Goal: Transaction & Acquisition: Purchase product/service

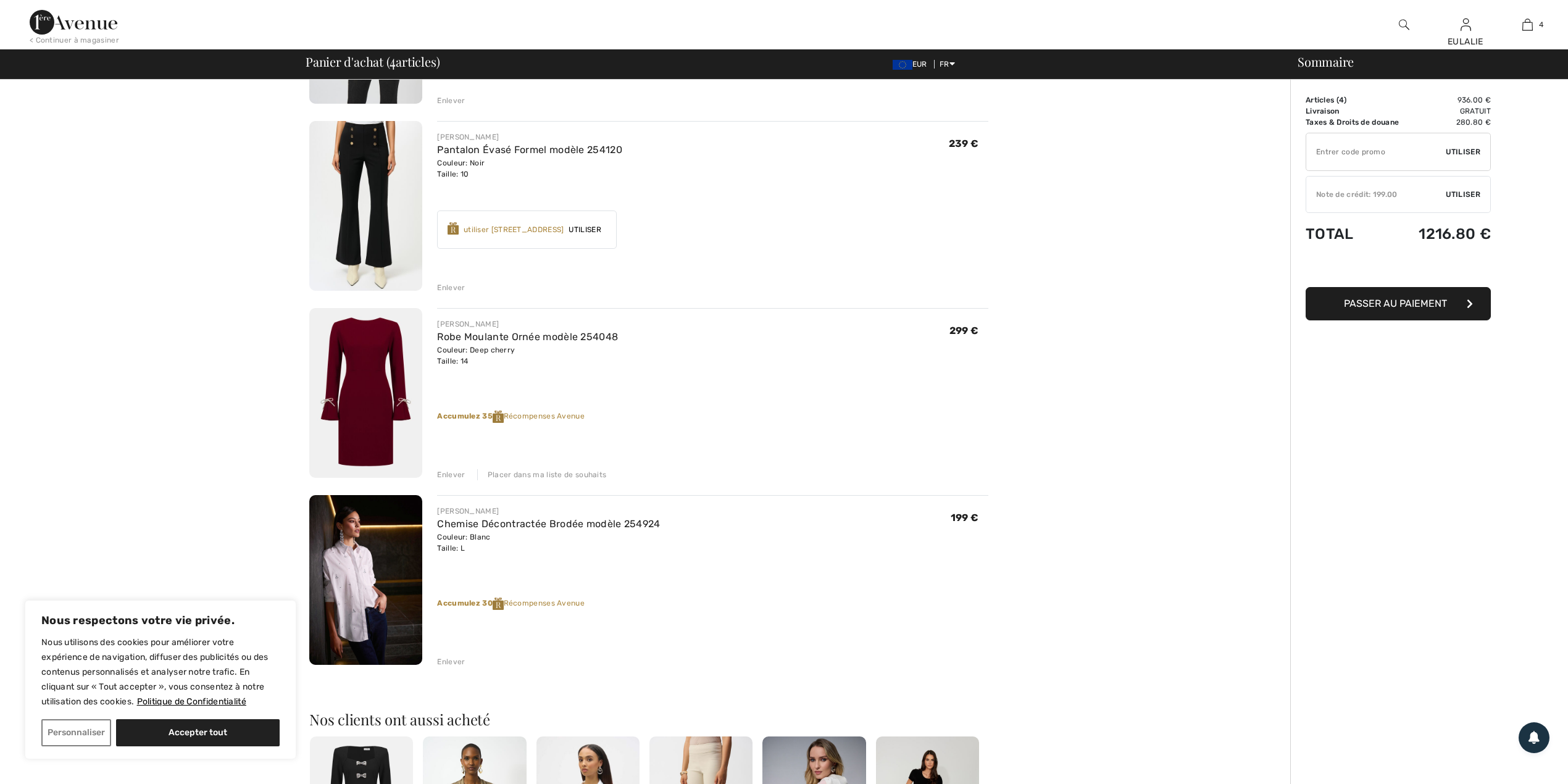
click at [536, 474] on div "Placer dans ma liste de souhaits" at bounding box center [541, 474] width 130 height 11
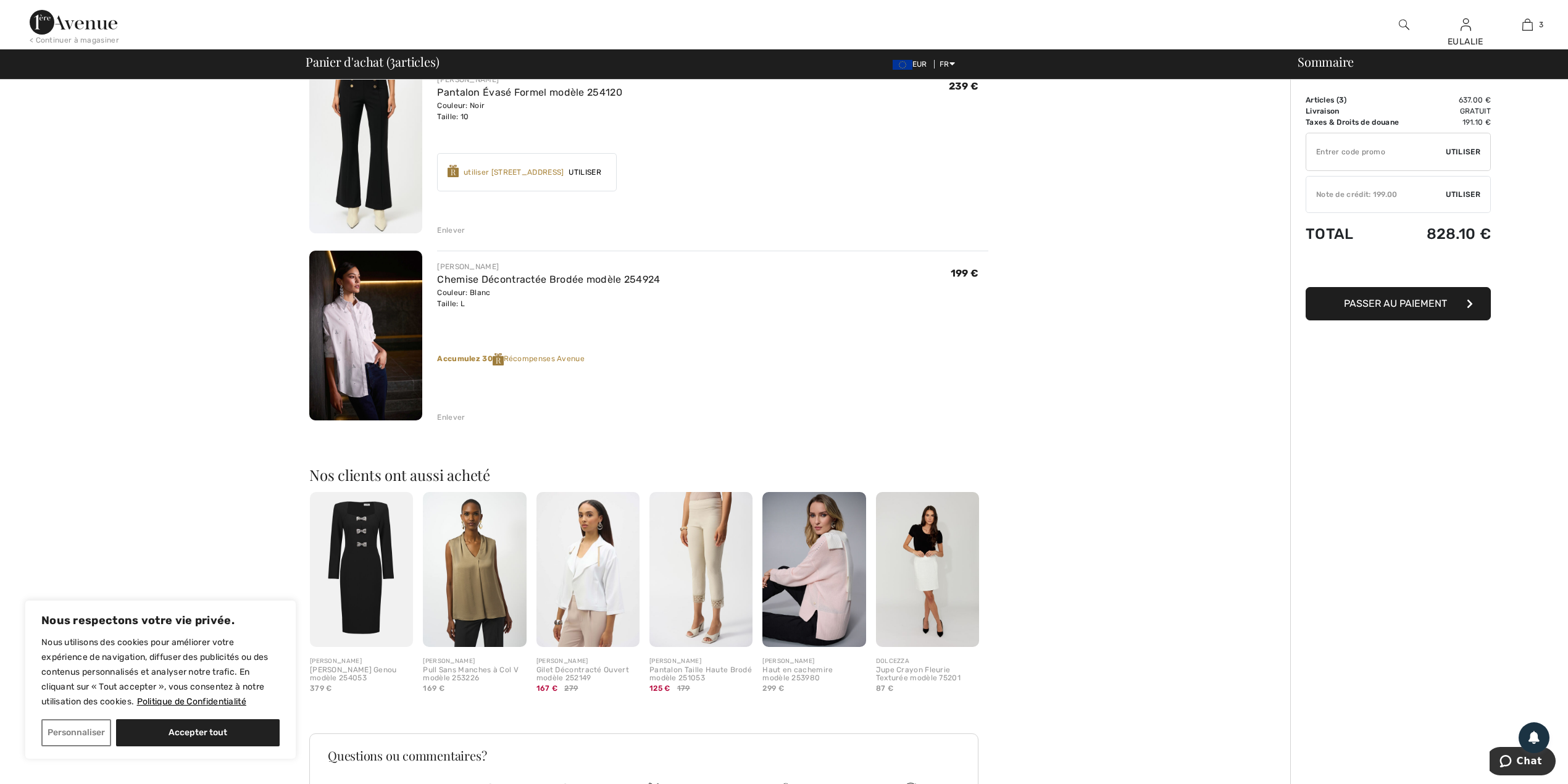
scroll to position [329, 0]
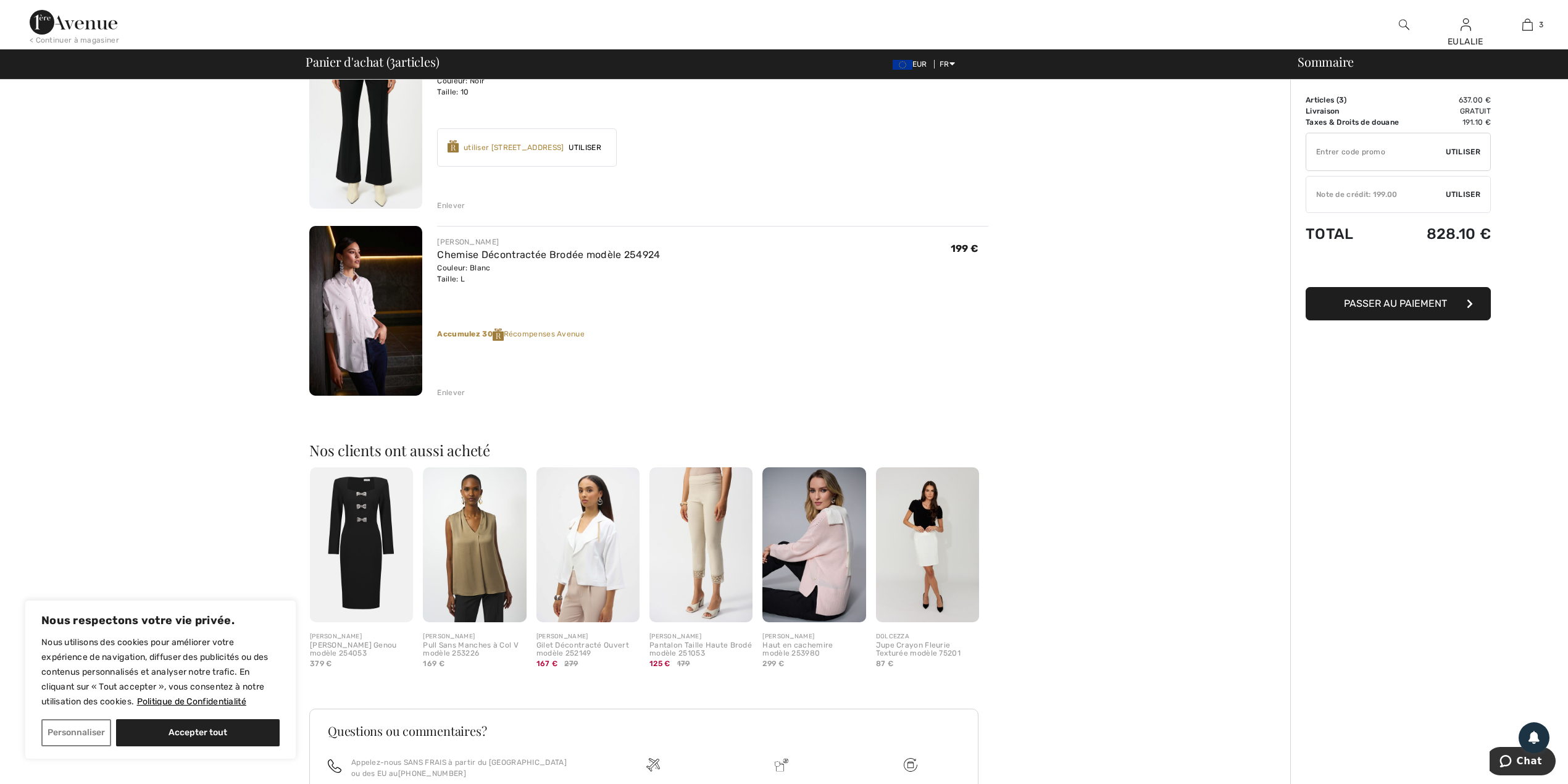
click at [448, 203] on div "Enlever" at bounding box center [451, 205] width 28 height 11
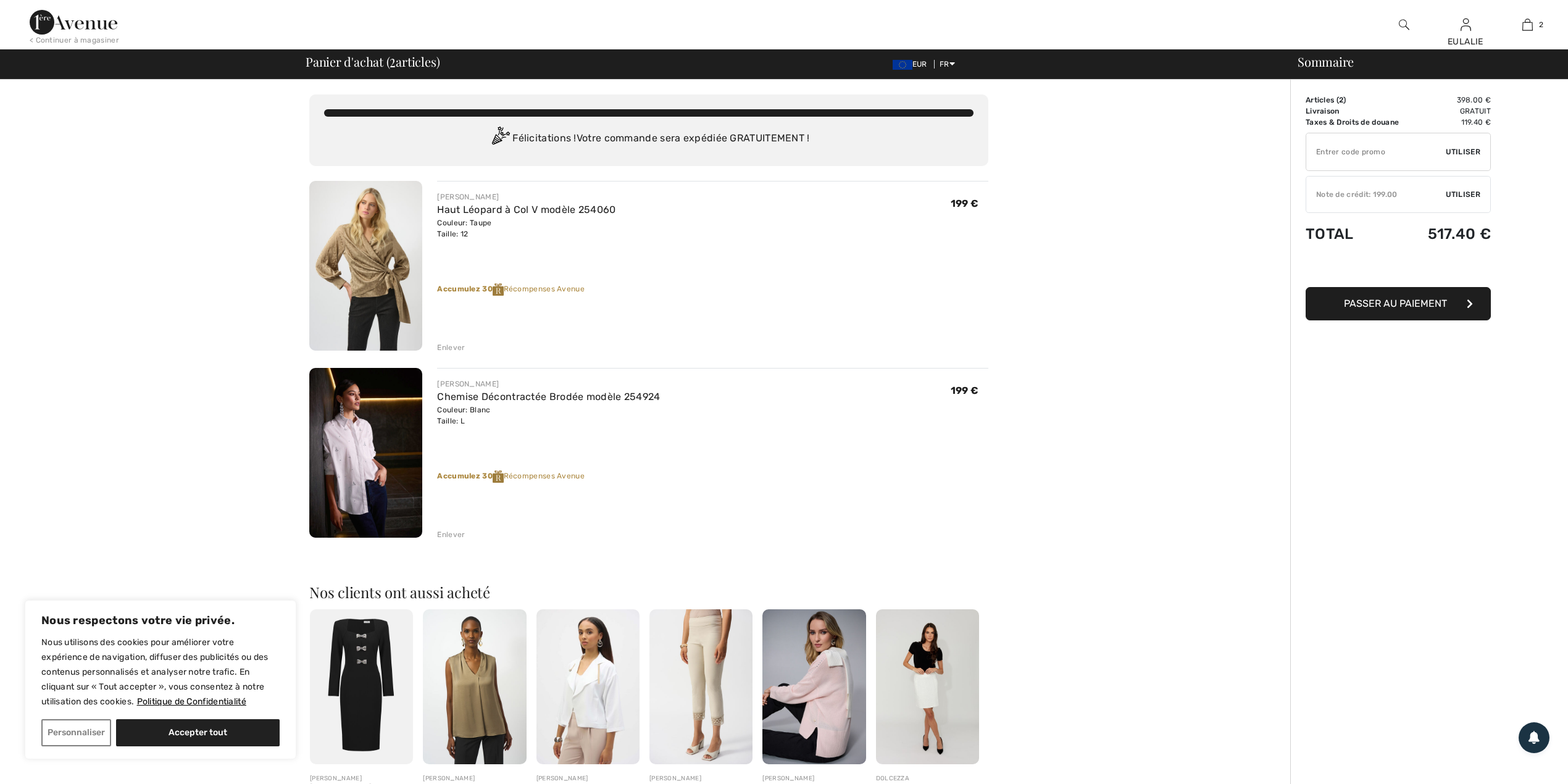
scroll to position [0, 0]
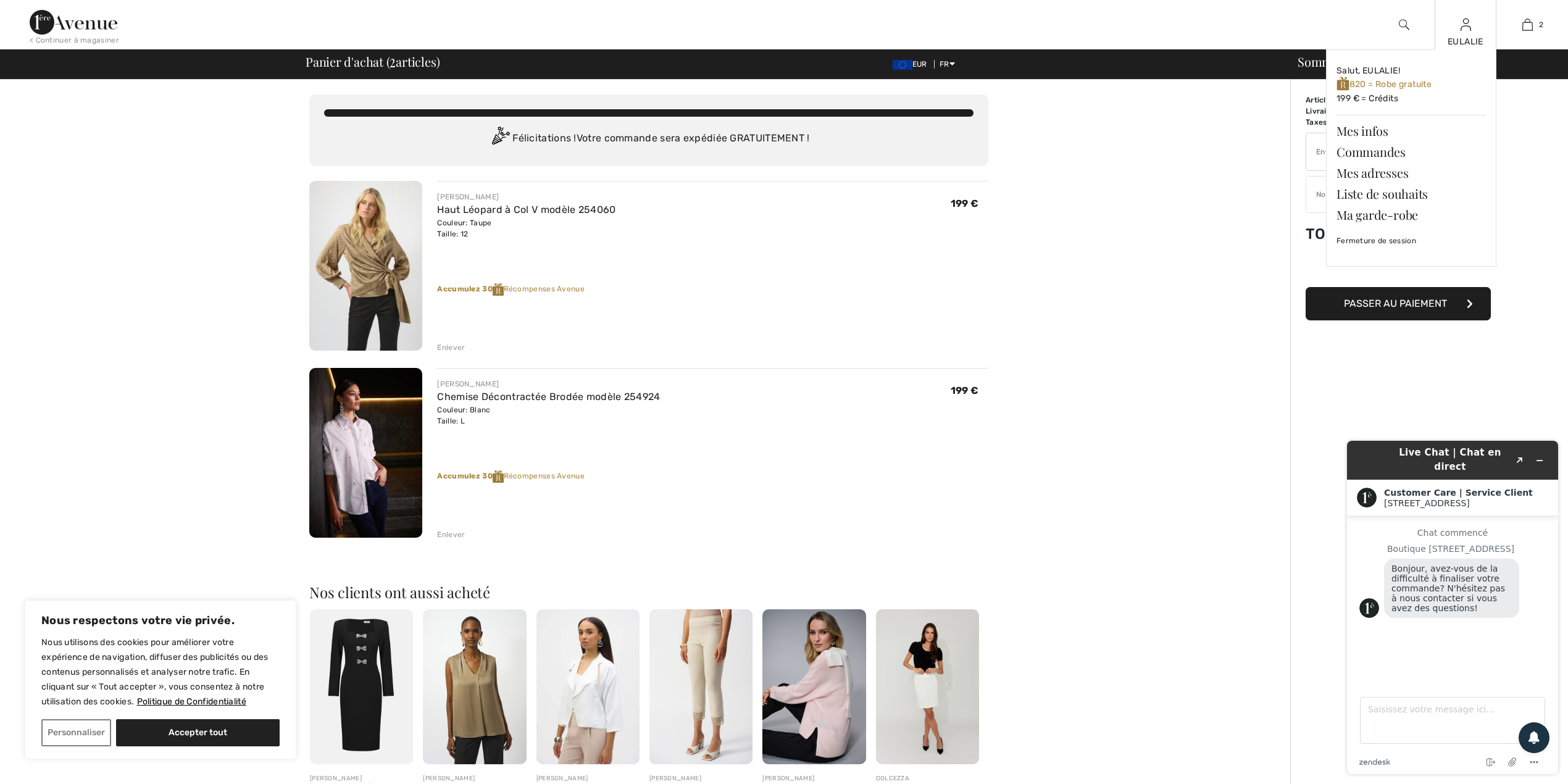
click at [1464, 31] on img at bounding box center [1466, 25] width 11 height 15
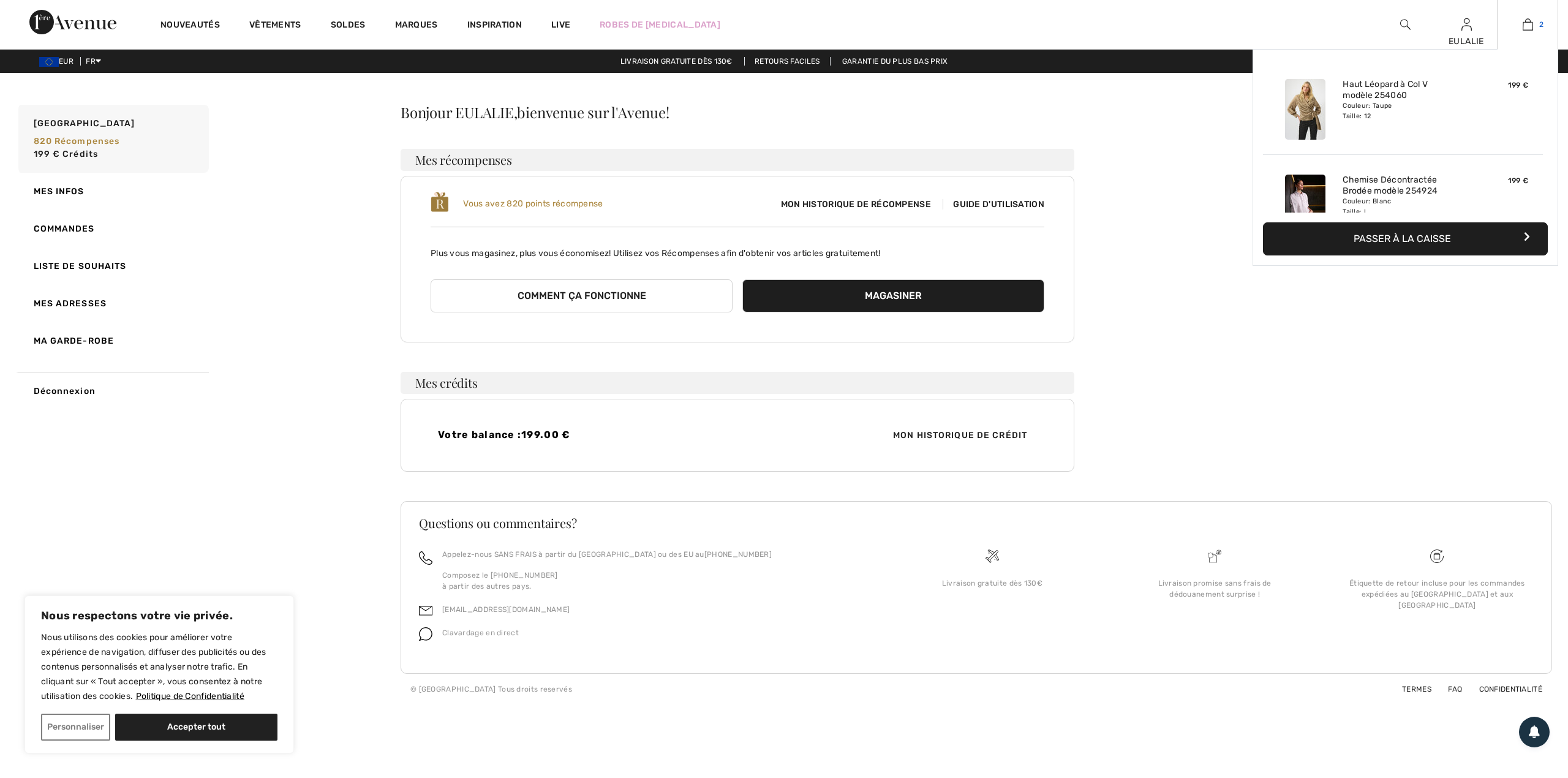
click at [1536, 25] on link "2" at bounding box center [1528, 24] width 60 height 15
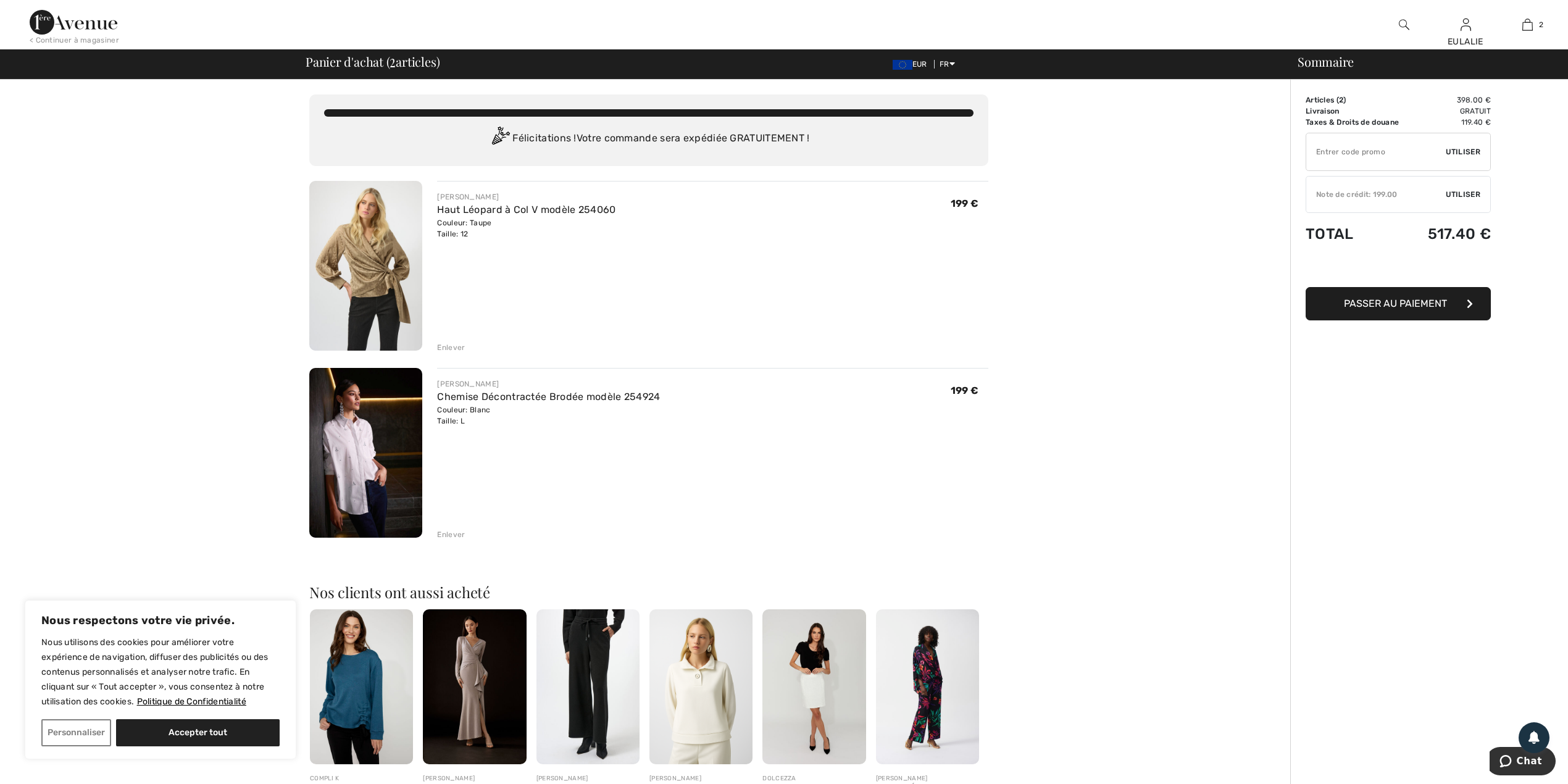
click at [1458, 189] on span "Utiliser" at bounding box center [1463, 194] width 35 height 11
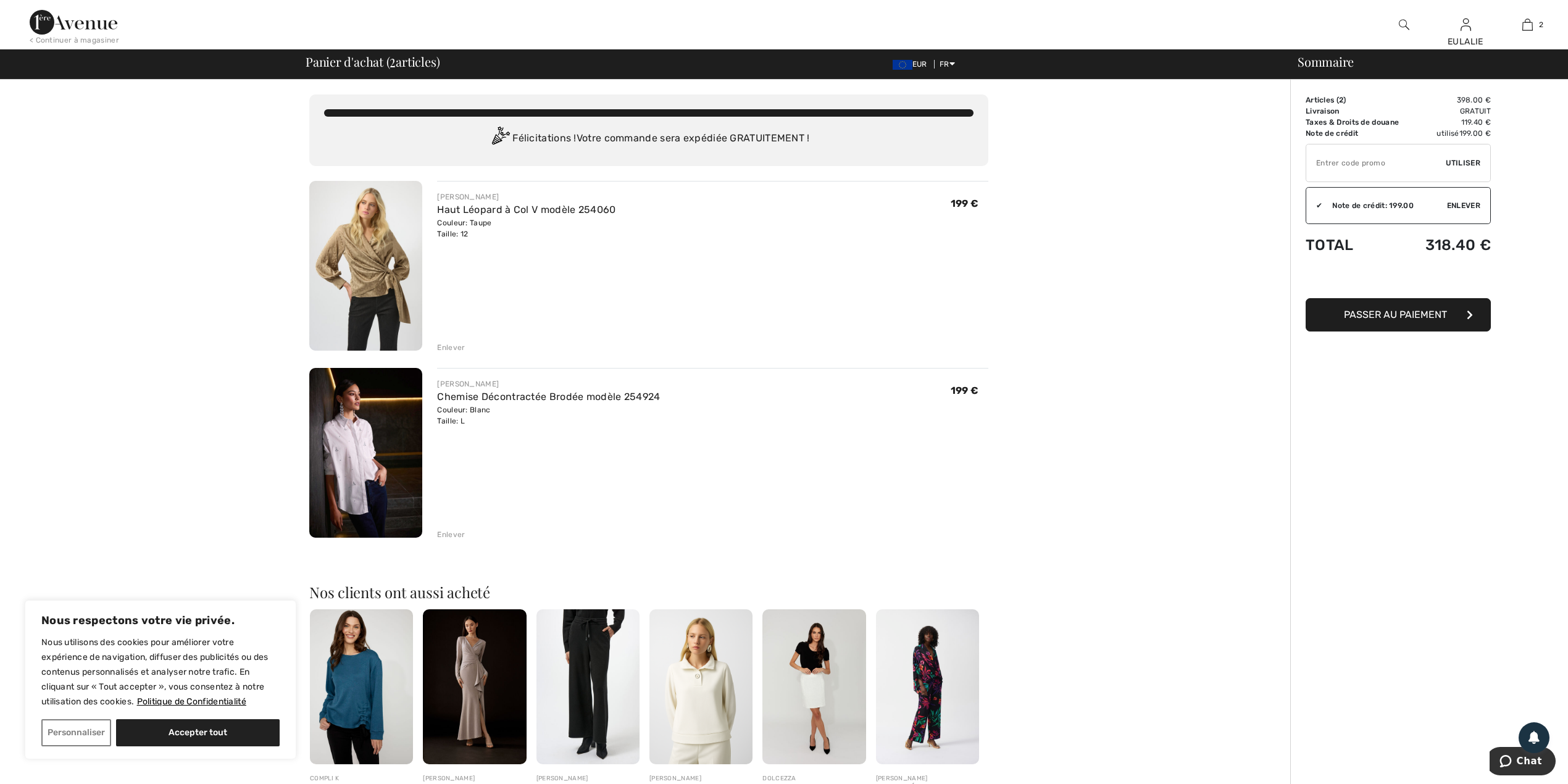
click at [363, 441] on img at bounding box center [365, 452] width 113 height 169
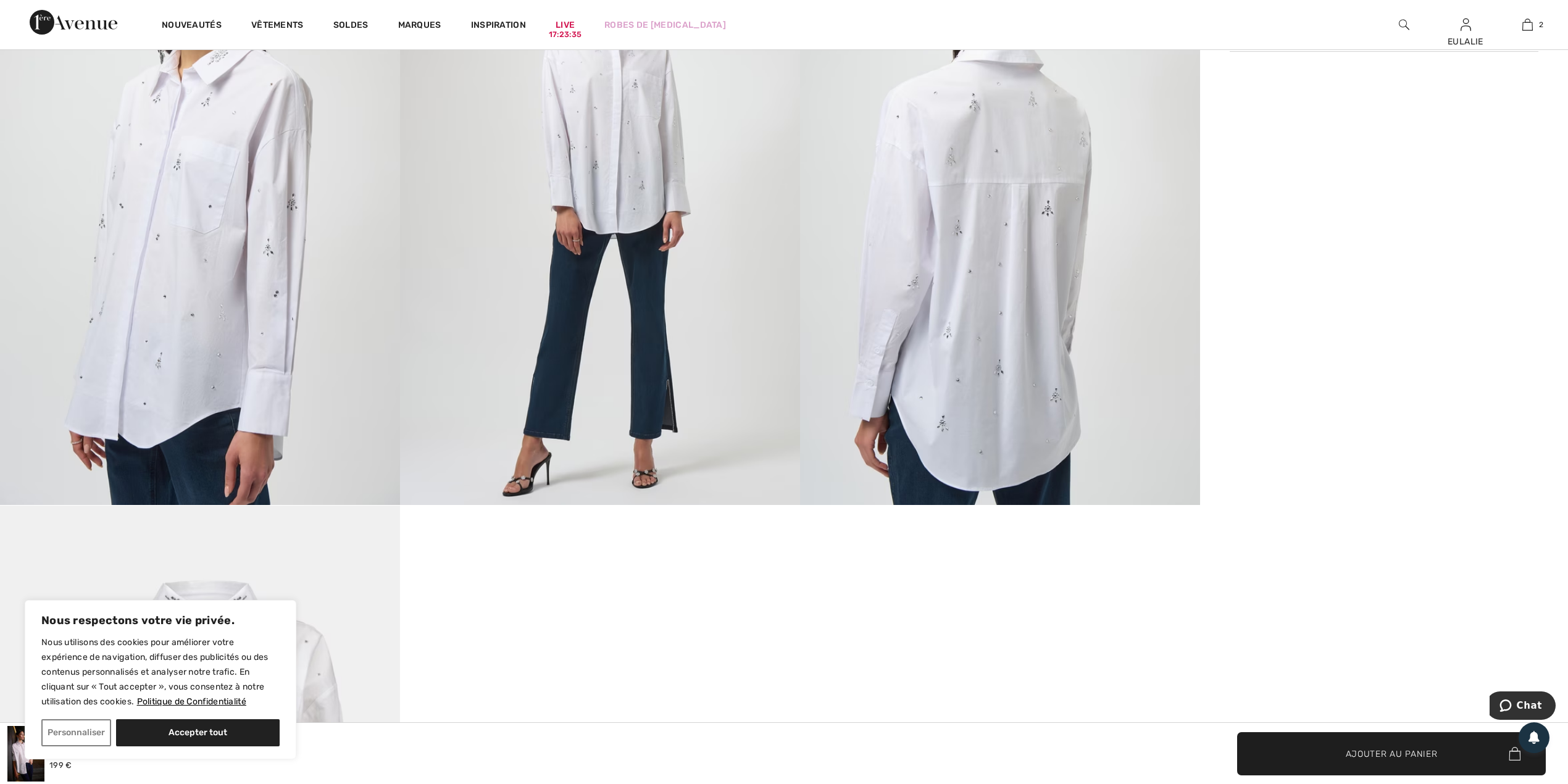
scroll to position [1070, 0]
click at [174, 122] on img at bounding box center [200, 203] width 400 height 599
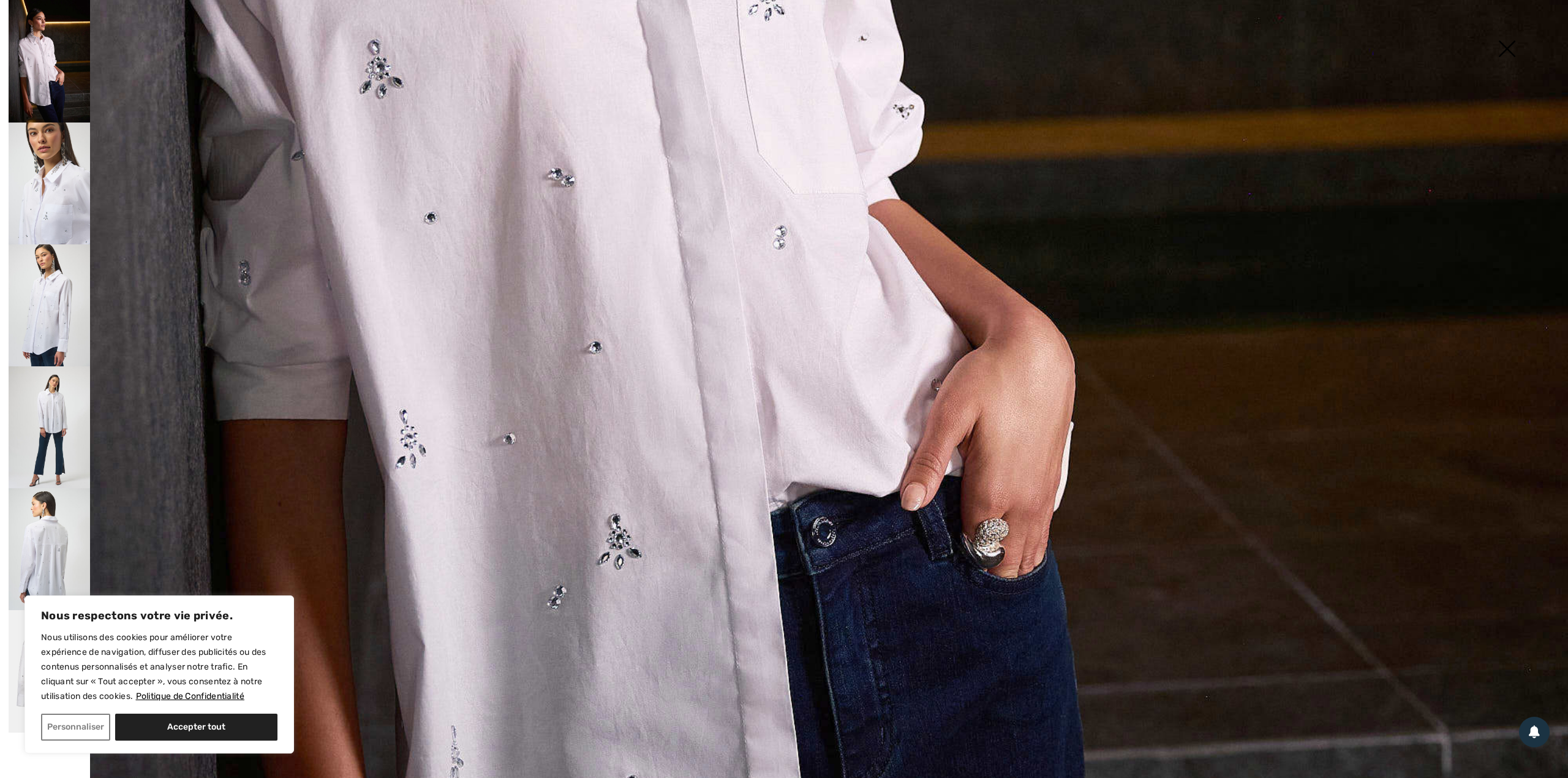
click at [45, 295] on img at bounding box center [49, 305] width 82 height 122
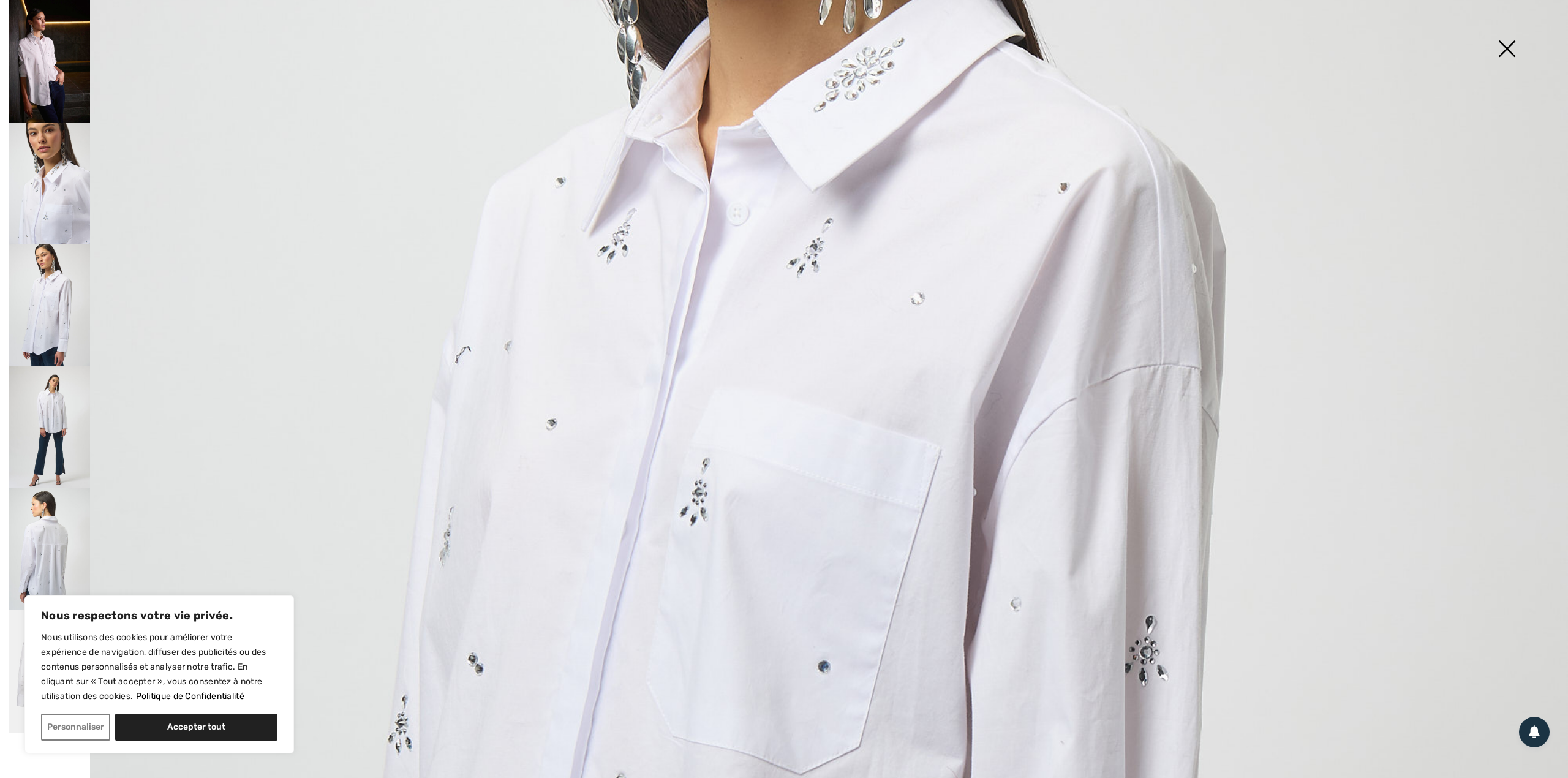
scroll to position [490, 0]
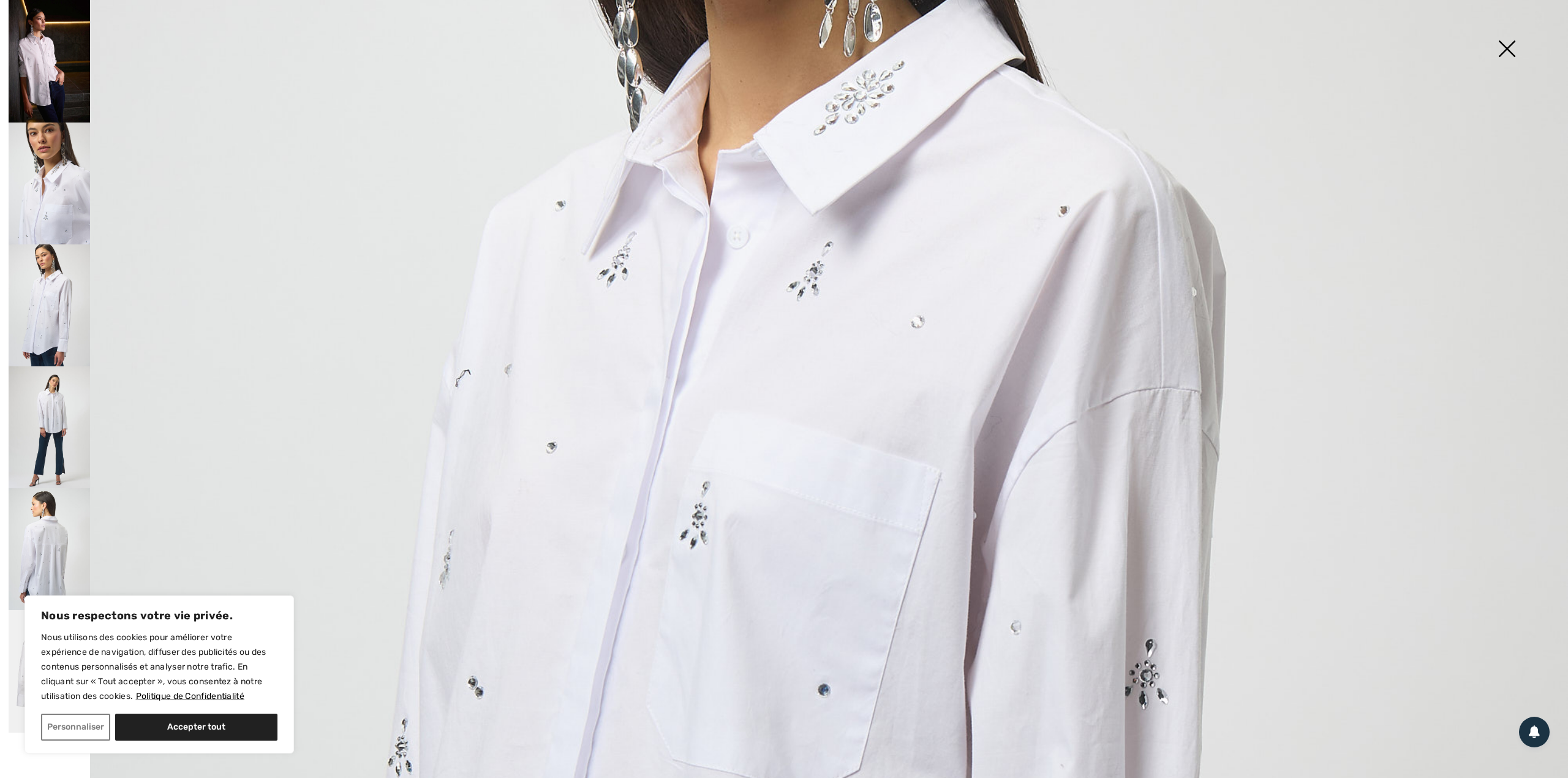
click at [51, 529] on img at bounding box center [49, 549] width 82 height 122
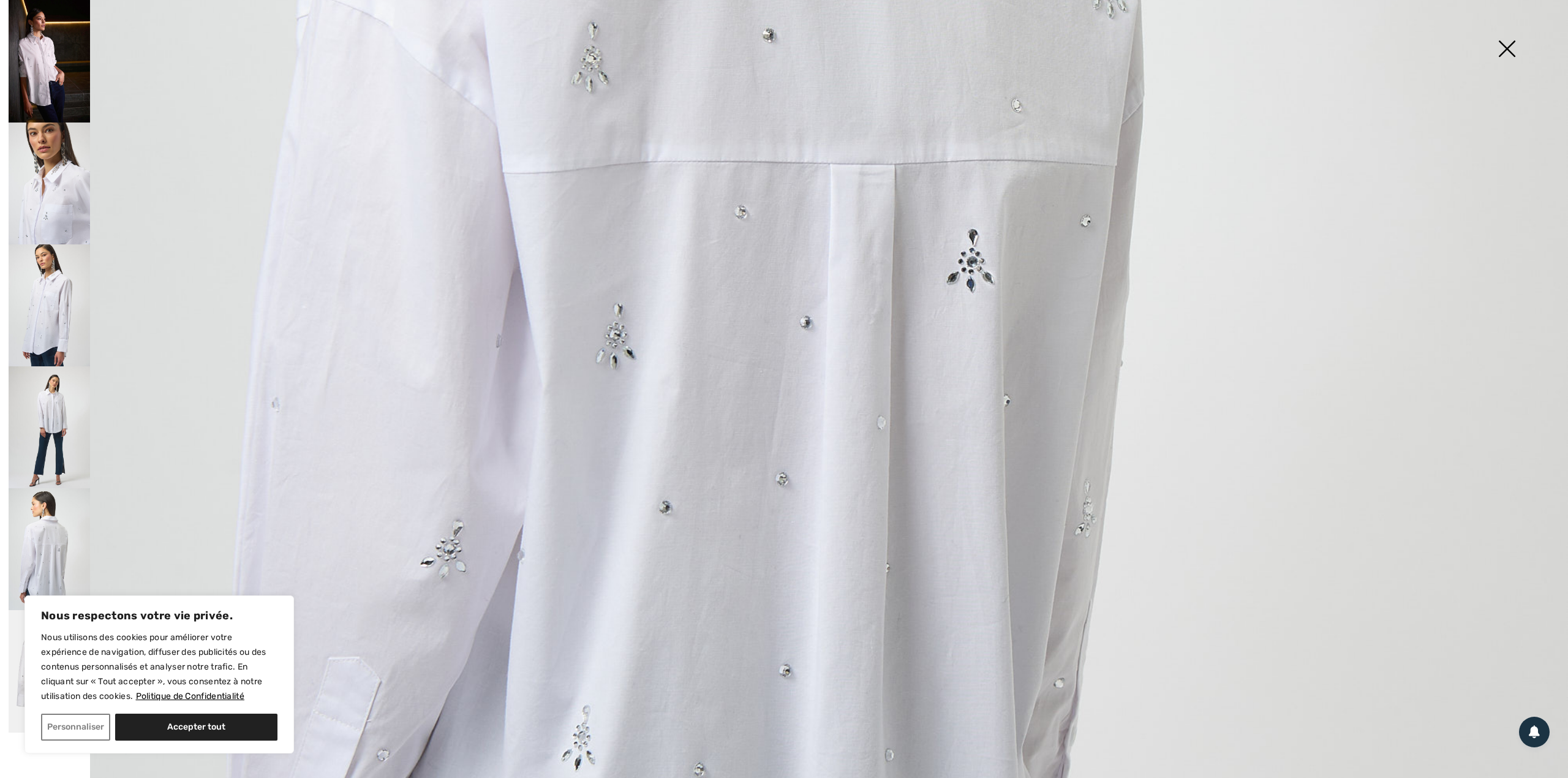
scroll to position [736, 0]
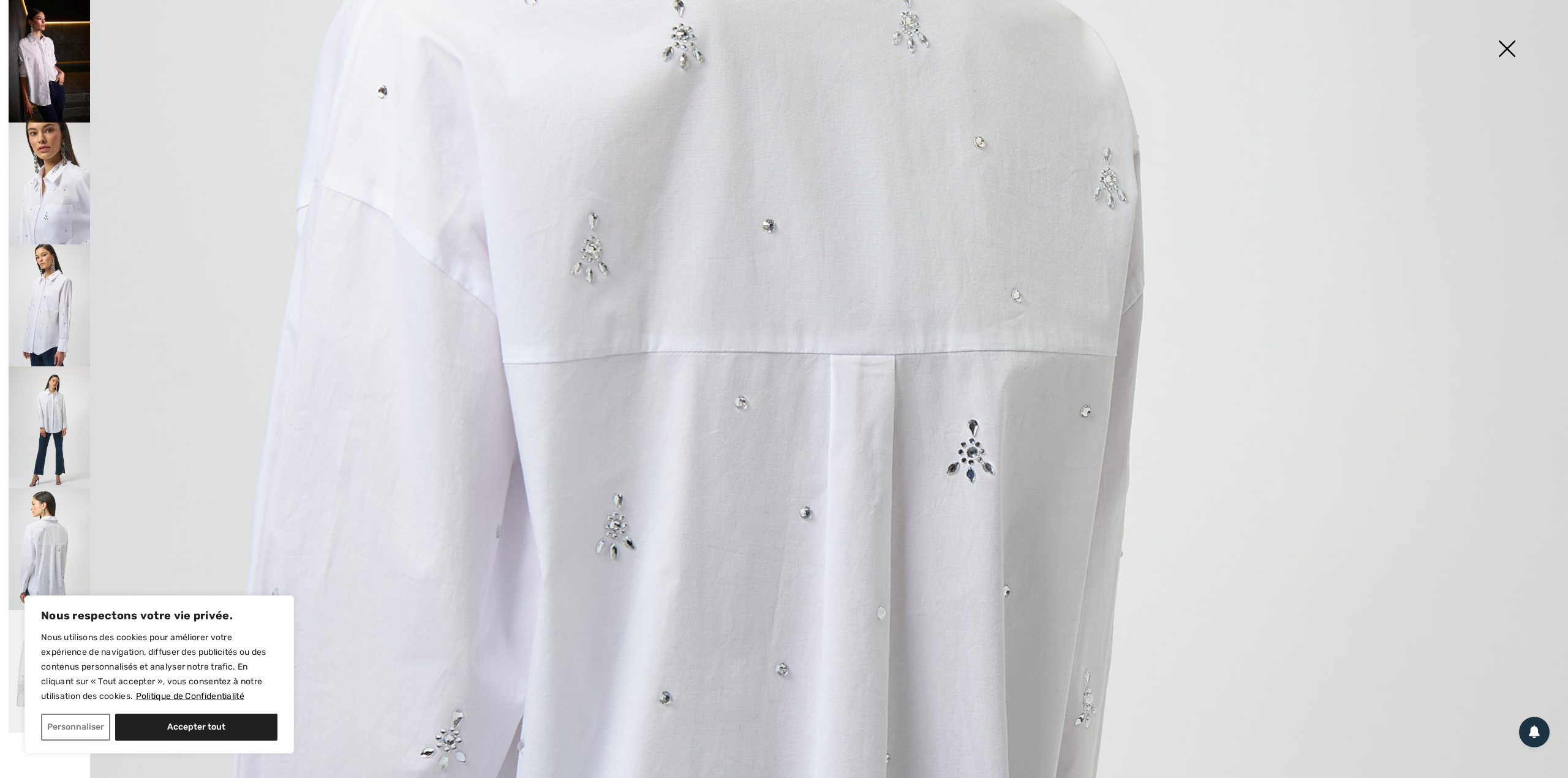
click at [1509, 43] on img at bounding box center [1507, 50] width 61 height 63
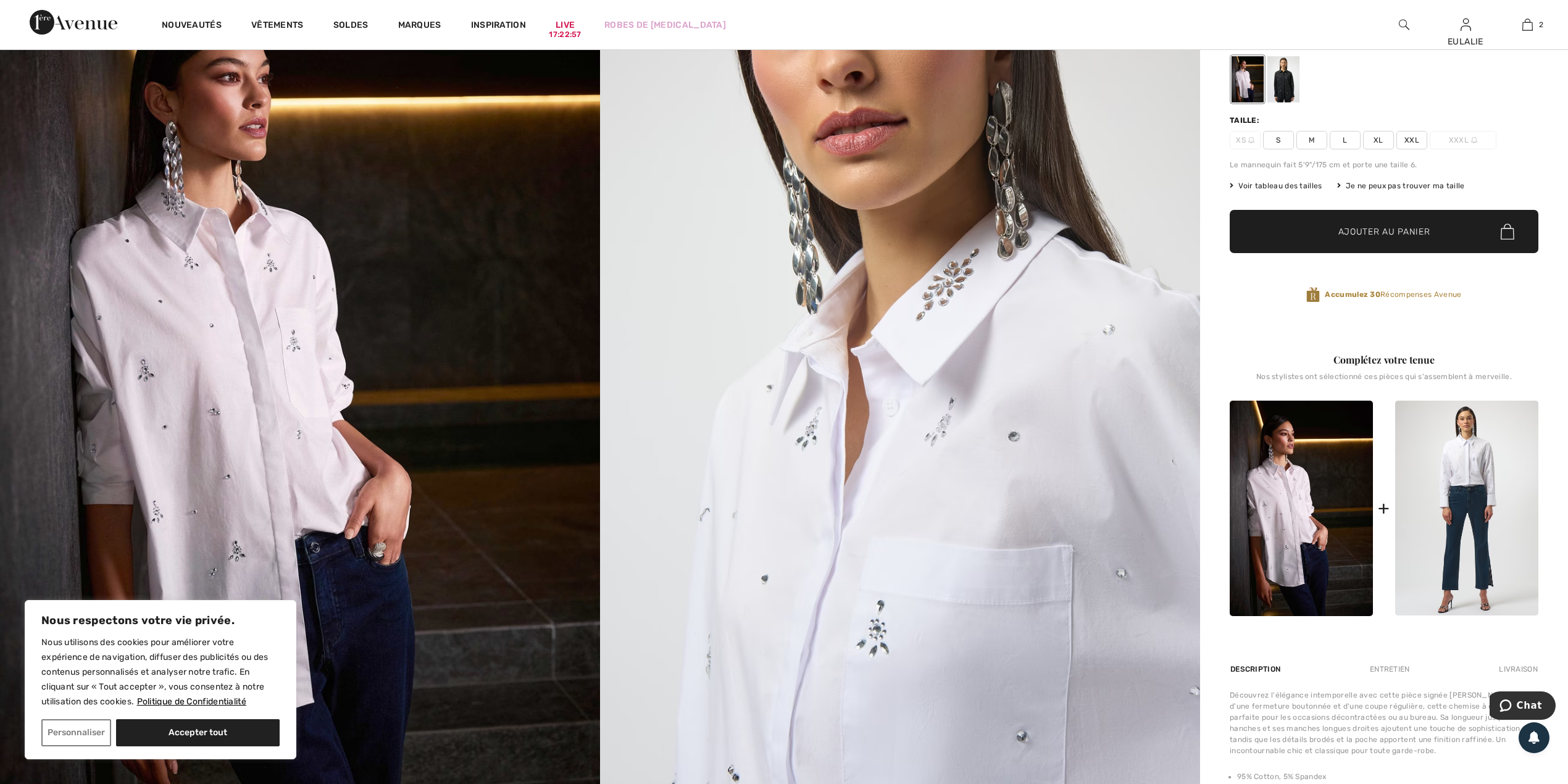
scroll to position [0, 0]
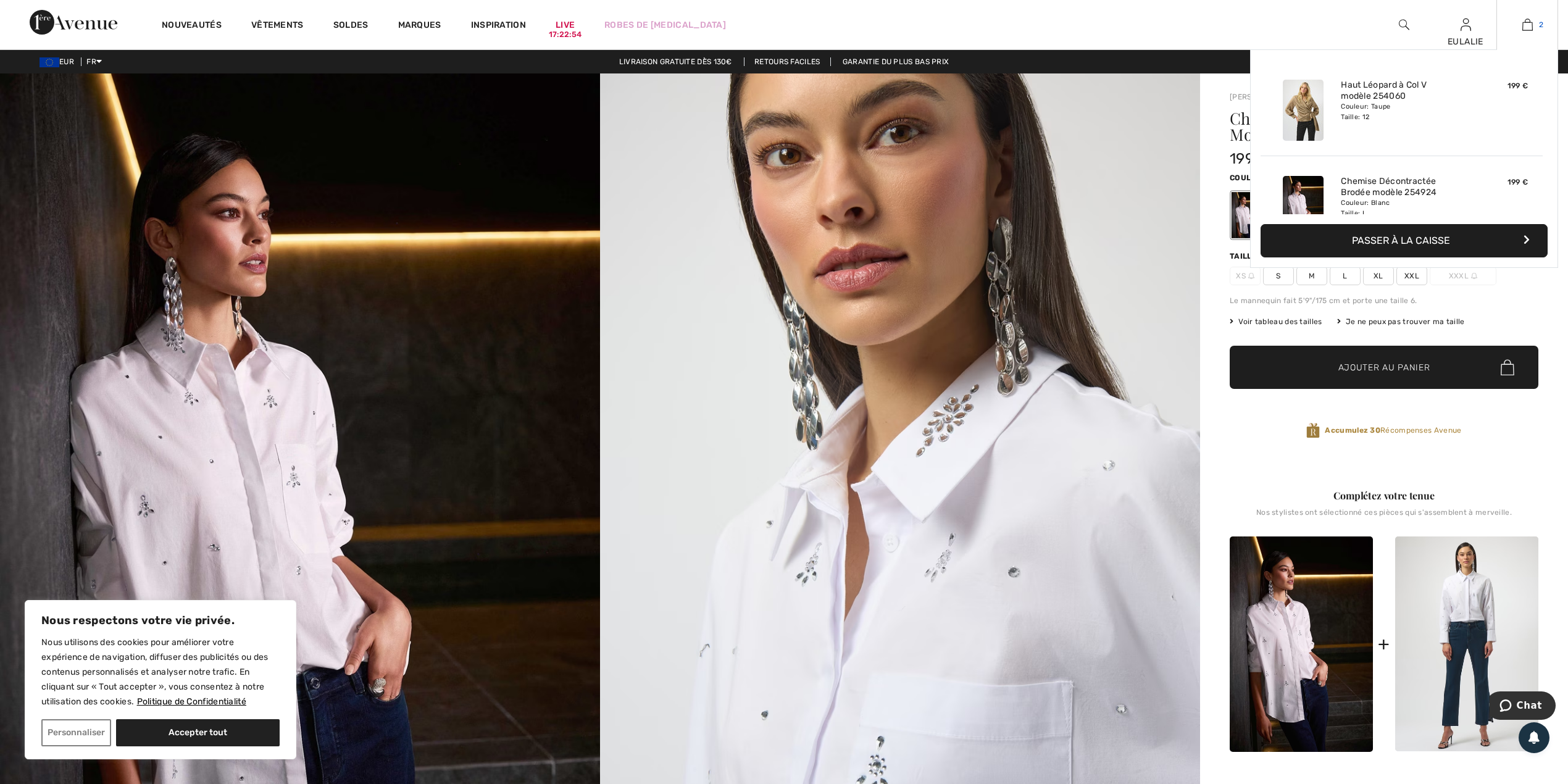
click at [1527, 23] on img at bounding box center [1527, 25] width 11 height 15
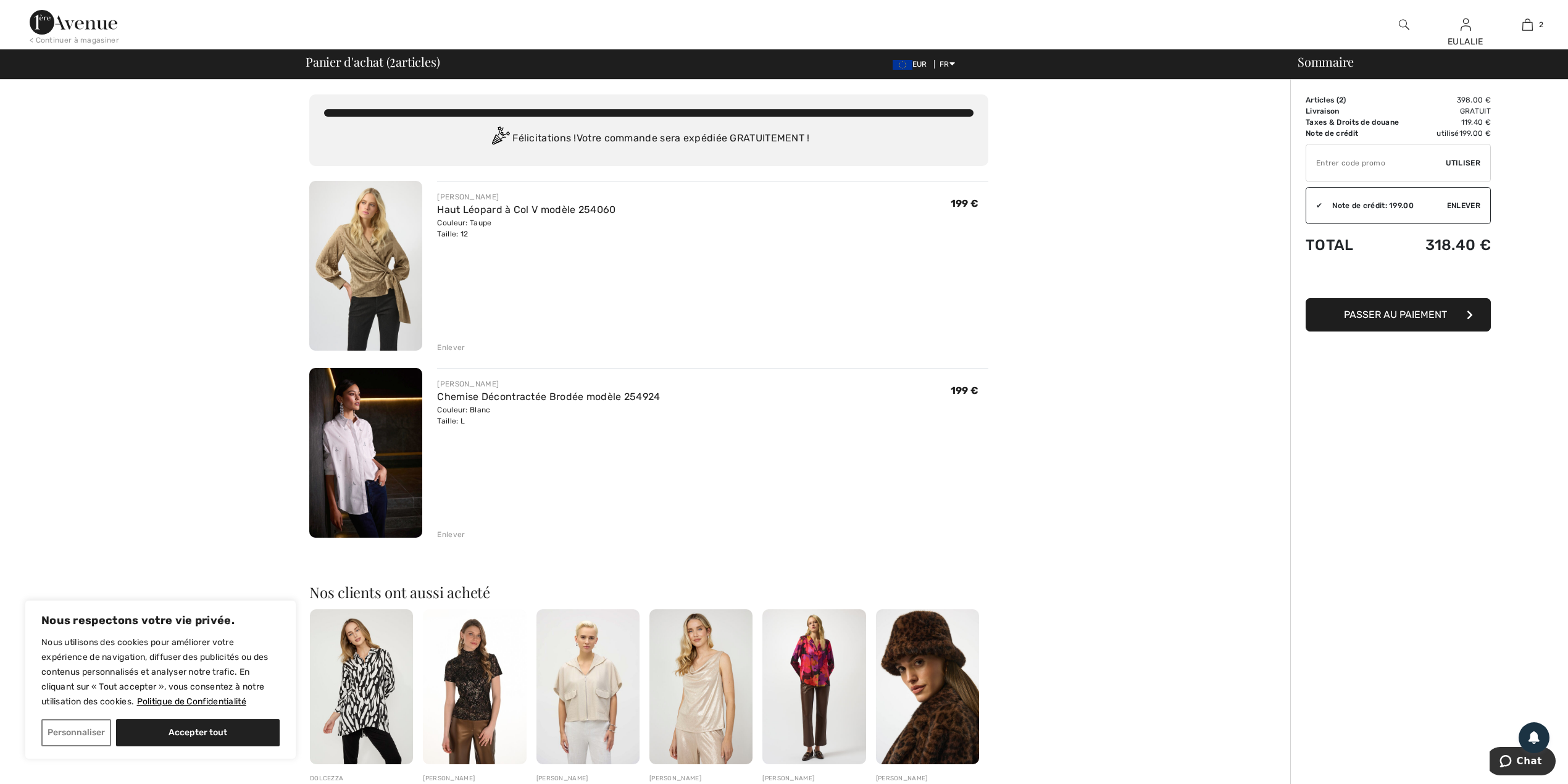
click at [1442, 312] on span "Passer au paiement" at bounding box center [1395, 315] width 103 height 12
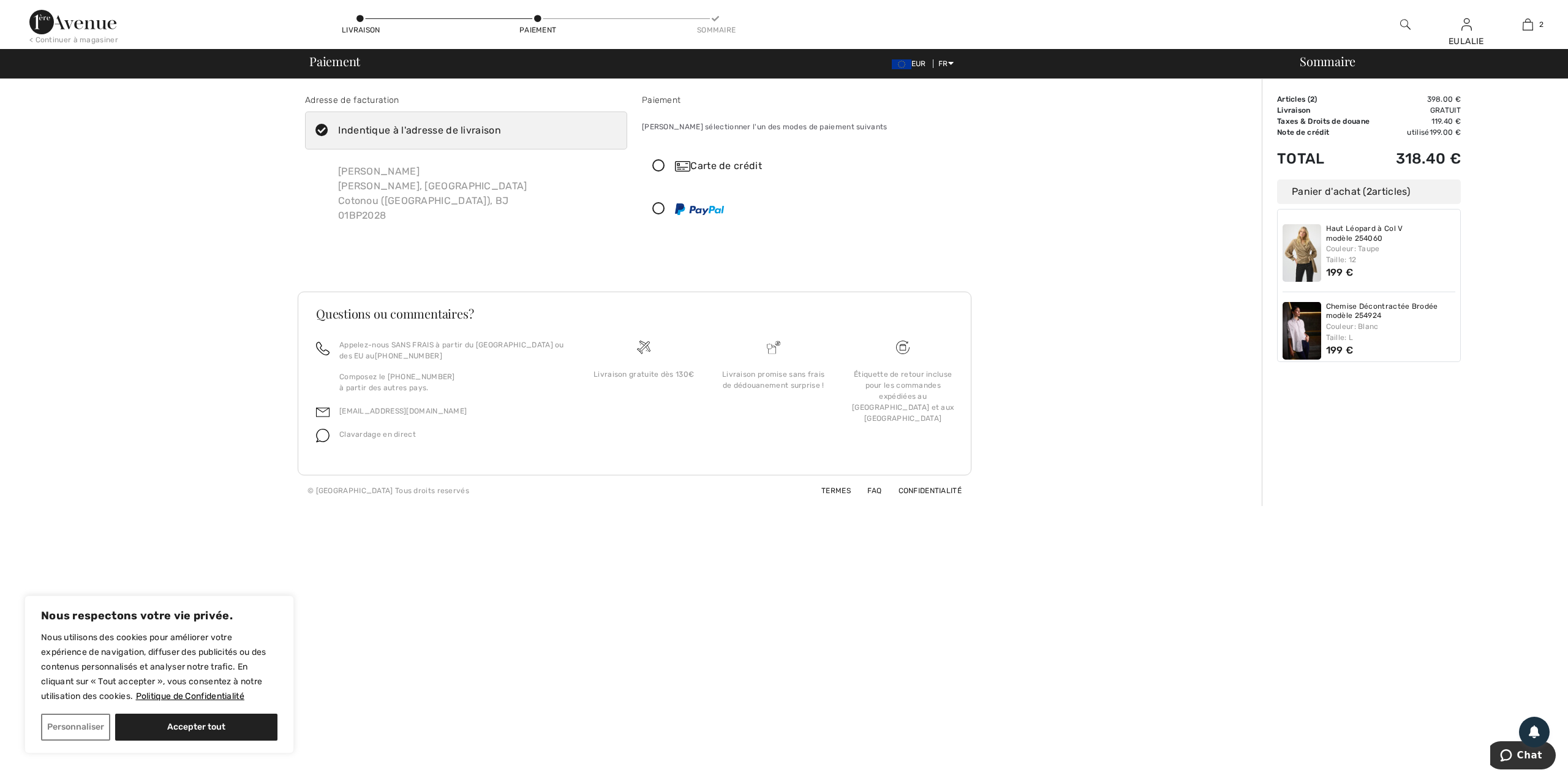
click at [657, 162] on icon at bounding box center [659, 166] width 32 height 13
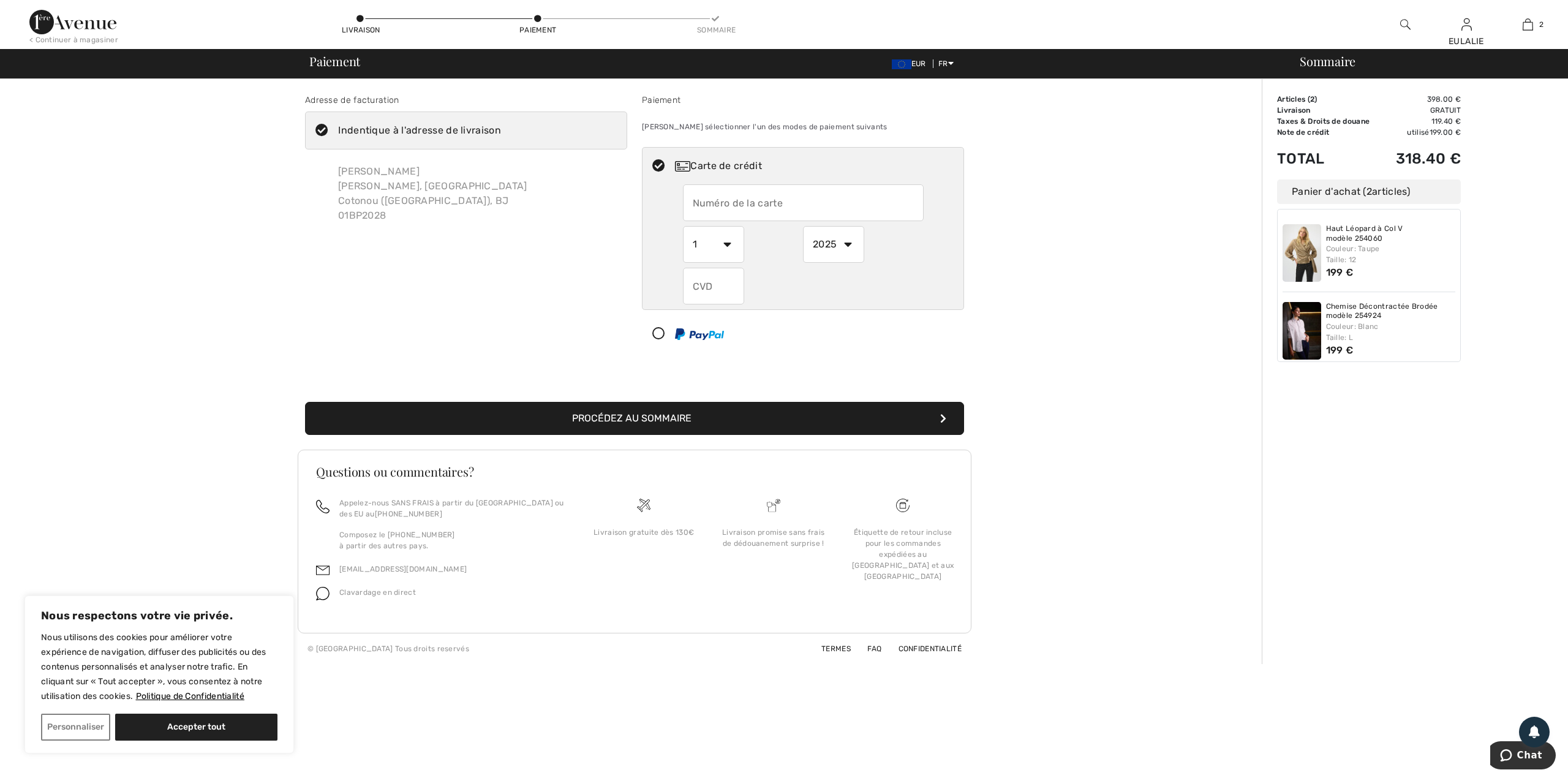
click at [868, 209] on input "text" at bounding box center [803, 203] width 241 height 37
type input "[CREDIT_CARD_NUMBER]"
select select "11"
select select "2026"
type input "430"
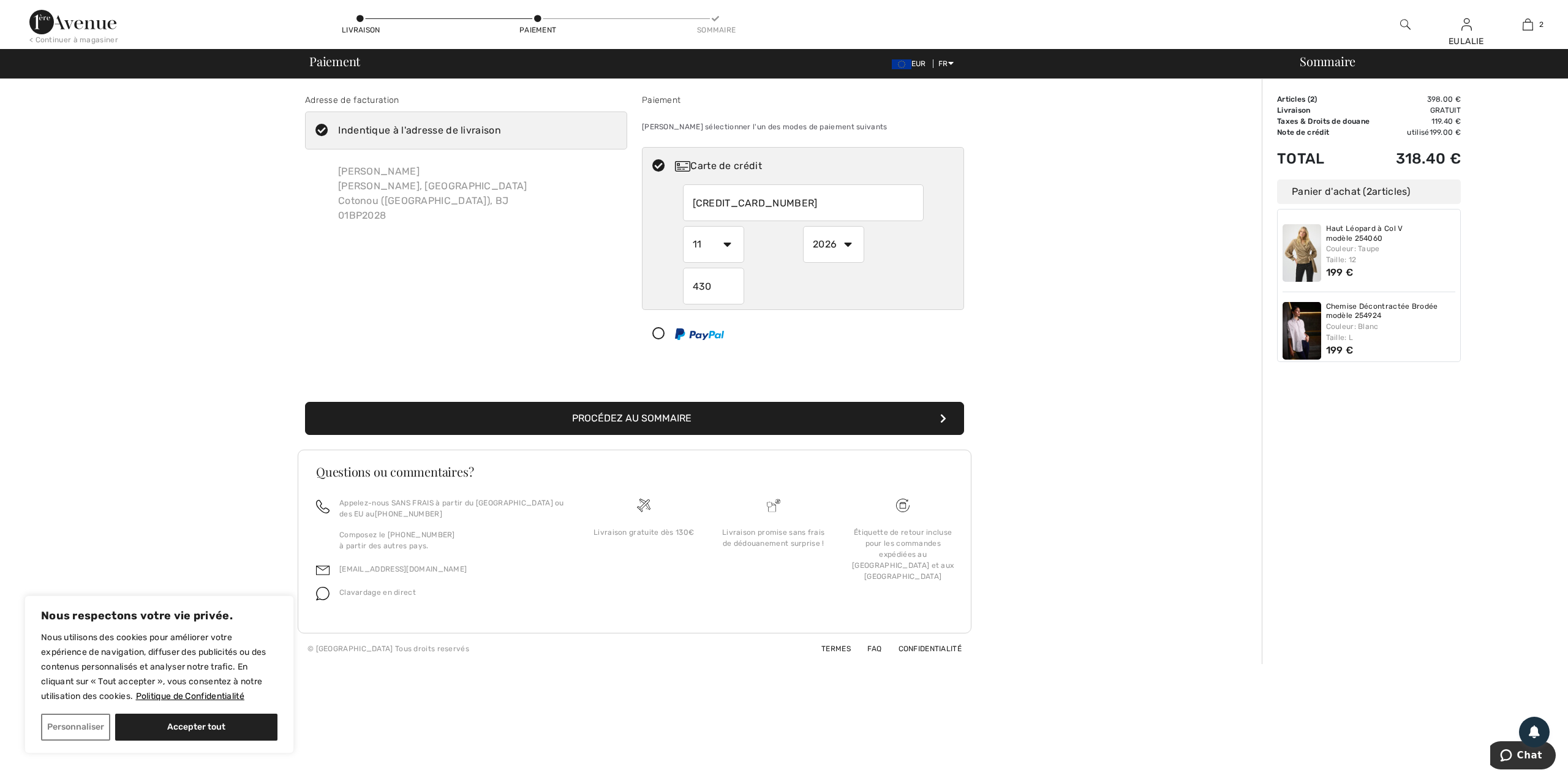
click at [934, 419] on button "Procédez au sommaire" at bounding box center [635, 418] width 659 height 33
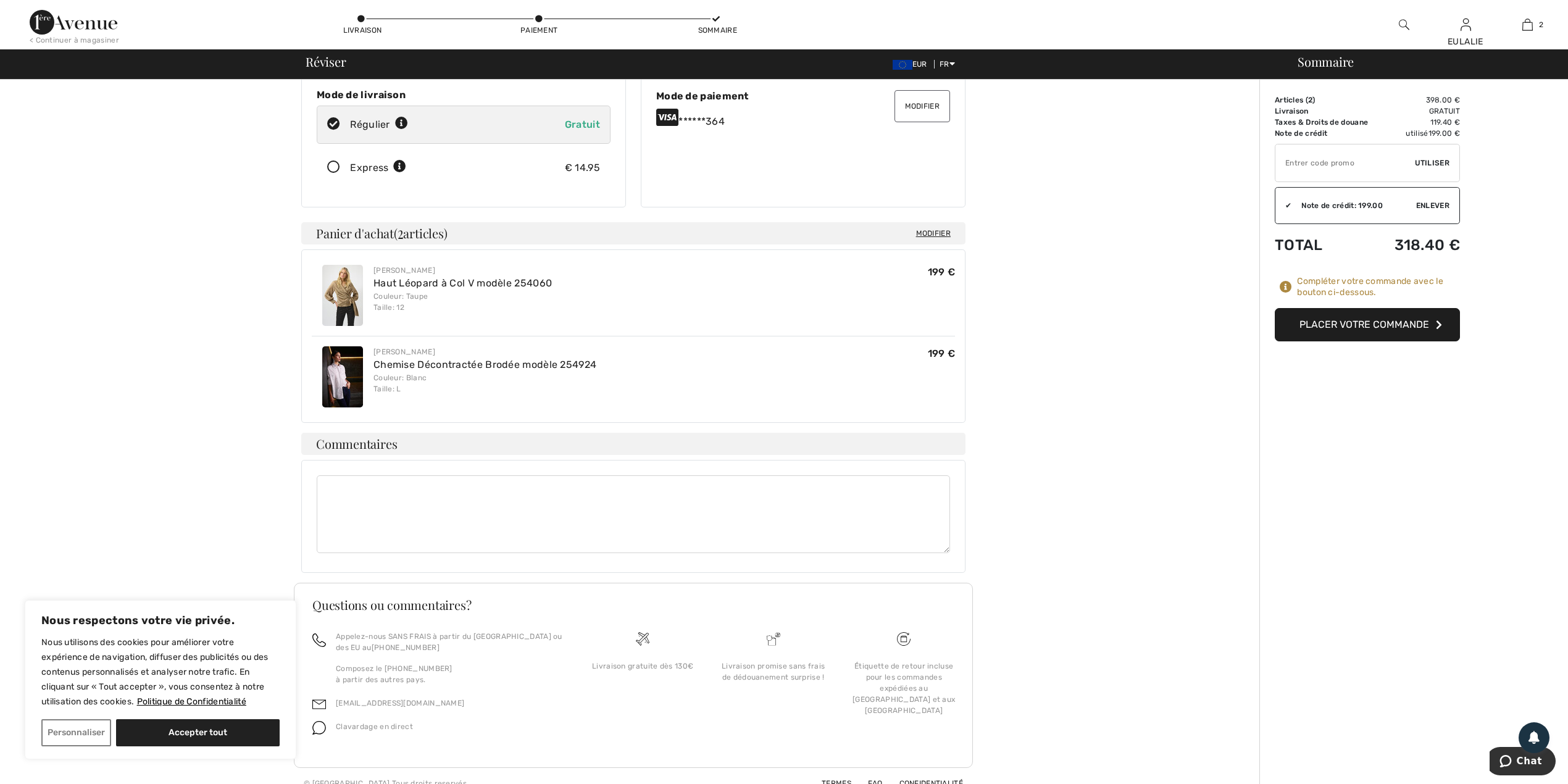
scroll to position [190, 0]
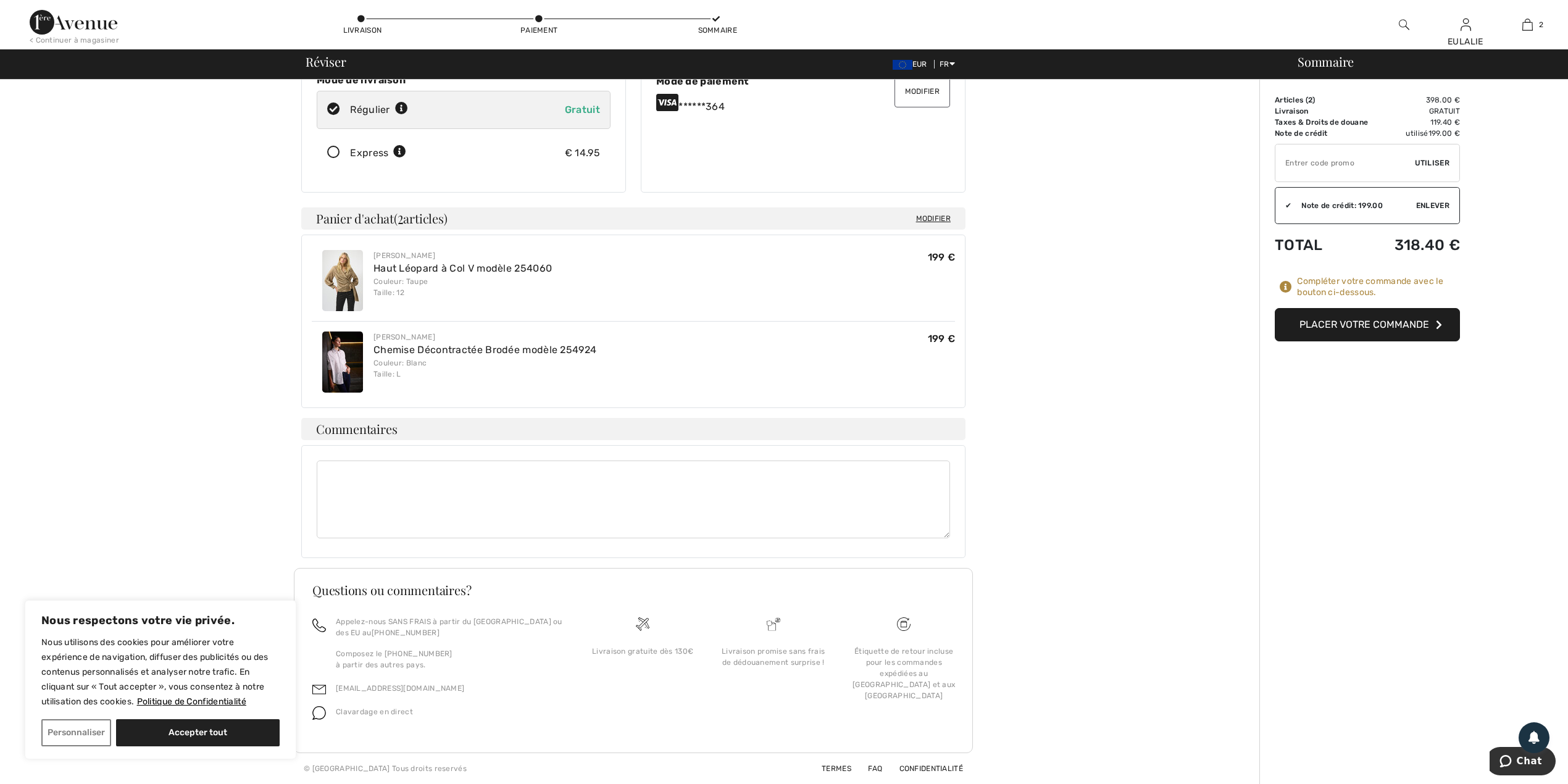
click at [371, 476] on textarea at bounding box center [633, 499] width 633 height 78
type textarea "VOUS VOUDRIEZ EXPEDIER LA COMMANDE PAR DHL S'IL VOUS PLAIT."
click at [1379, 322] on button "Placer votre commande" at bounding box center [1367, 325] width 185 height 33
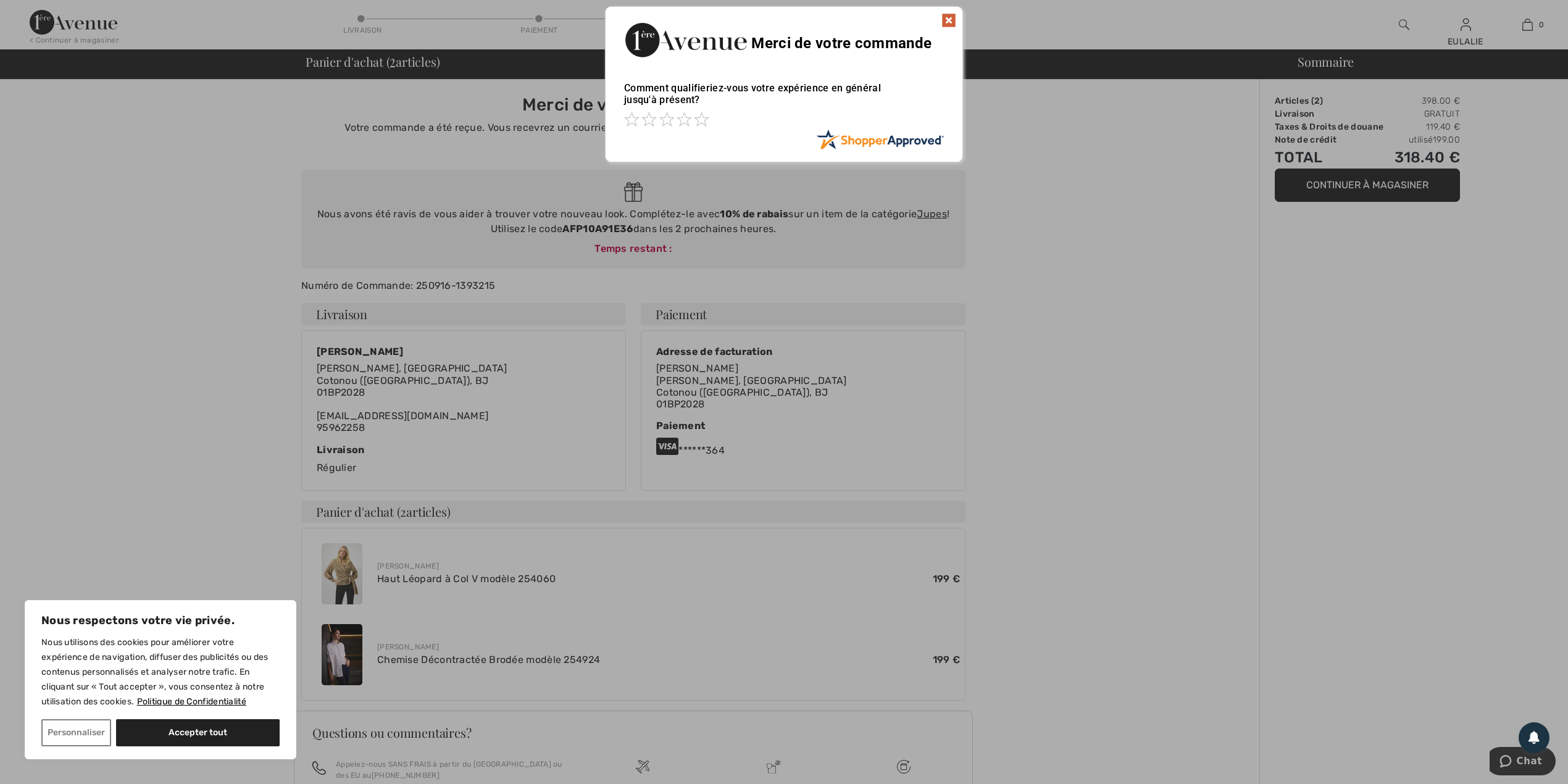
click at [945, 19] on img at bounding box center [949, 21] width 15 height 15
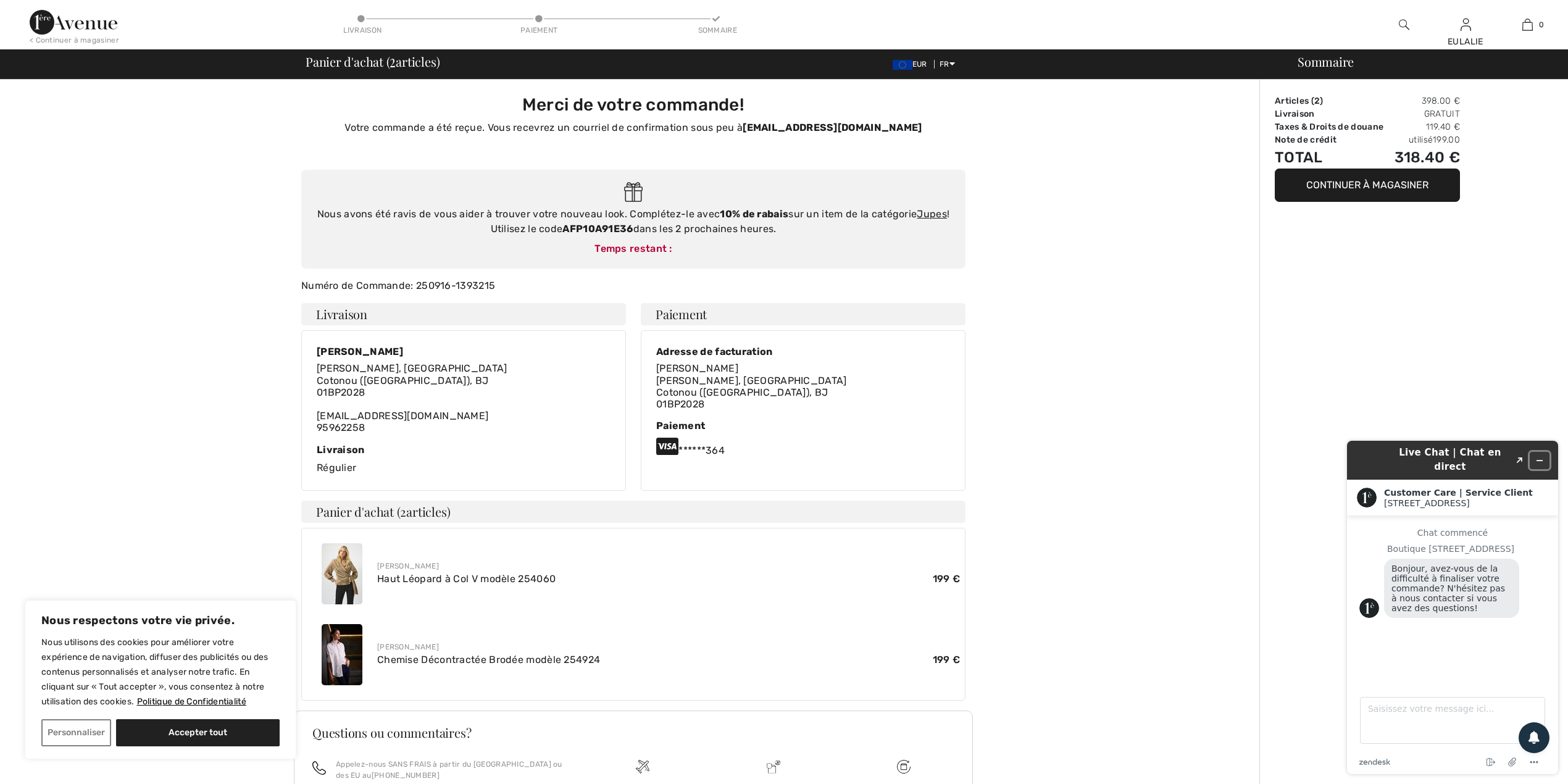
click at [1539, 460] on icon "Réduire le widget" at bounding box center [1539, 460] width 5 height 0
